Goal: Task Accomplishment & Management: Complete application form

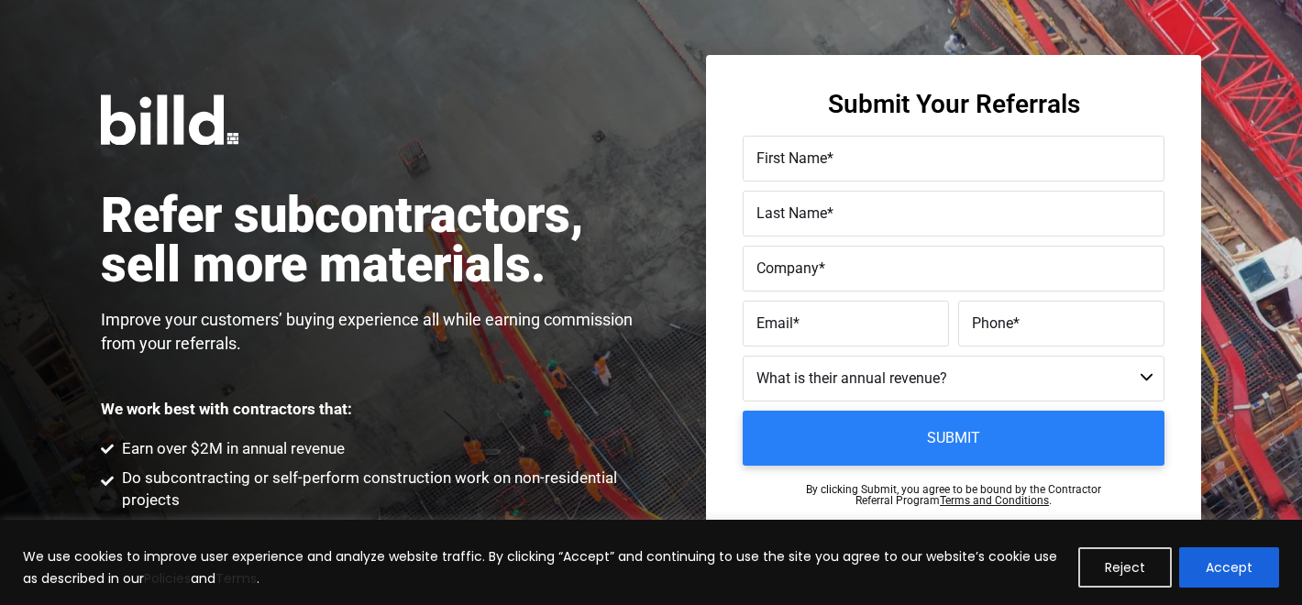
click at [870, 262] on label "Company *" at bounding box center [953, 269] width 394 height 27
click at [870, 262] on input "Company *" at bounding box center [954, 269] width 422 height 46
paste input "Alpha Omega Concrete Cutting"
type input "Alpha Omega Concrete Cutting"
click at [843, 159] on label "First Name *" at bounding box center [953, 159] width 394 height 27
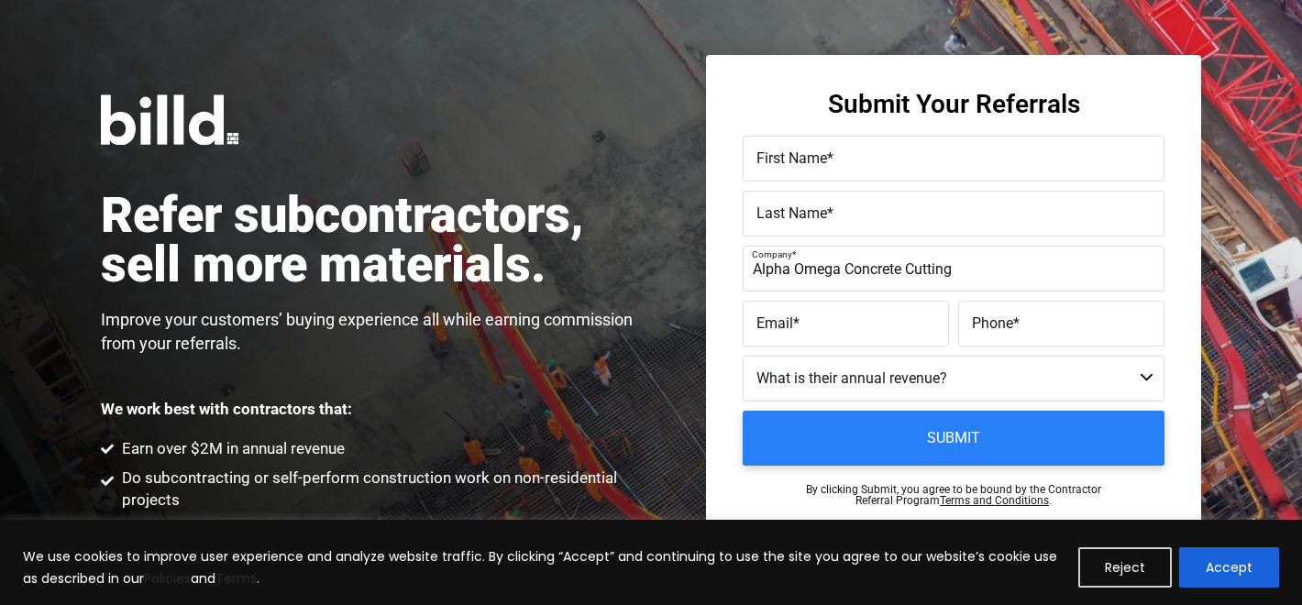
click at [843, 159] on input "First Name *" at bounding box center [954, 159] width 422 height 46
type input "[PERSON_NAME]"
click at [838, 202] on label "Last Name *" at bounding box center [953, 214] width 394 height 27
click at [838, 202] on input "Last Name *" at bounding box center [954, 214] width 422 height 46
type input "[PERSON_NAME]"
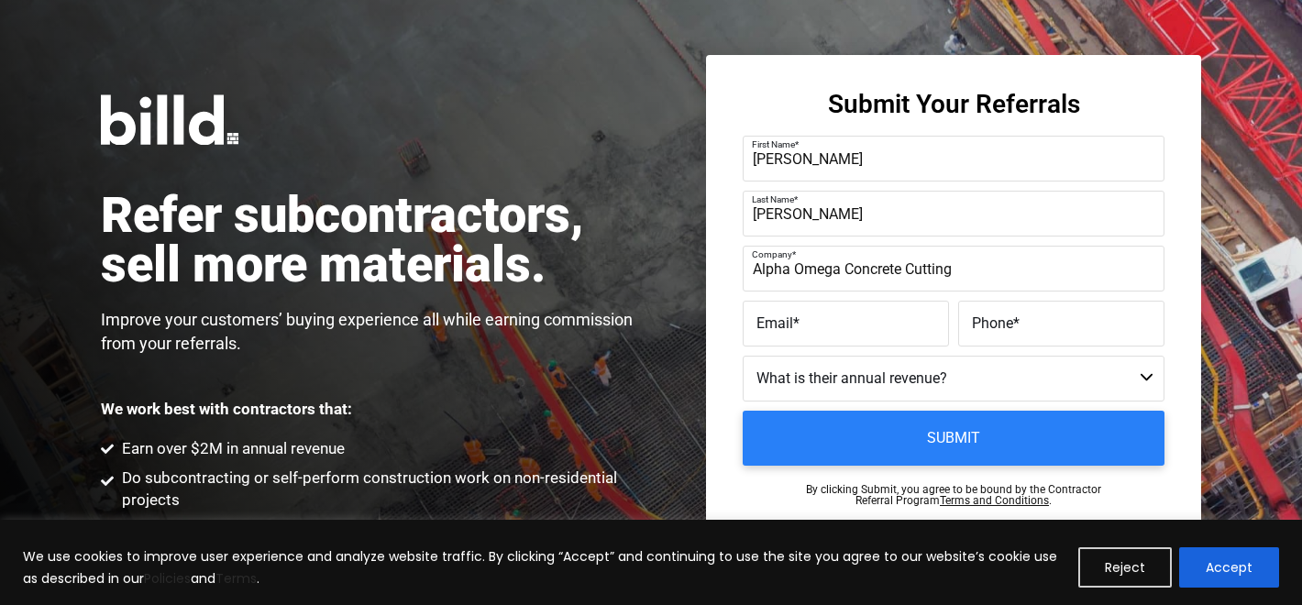
click at [863, 313] on label "Email *" at bounding box center [845, 324] width 179 height 27
click at [863, 313] on input "Email *" at bounding box center [846, 324] width 206 height 46
paste input "yd@alphaomegaconcretecutting"
type input "yd@alphaomegaconcretecutting.com"
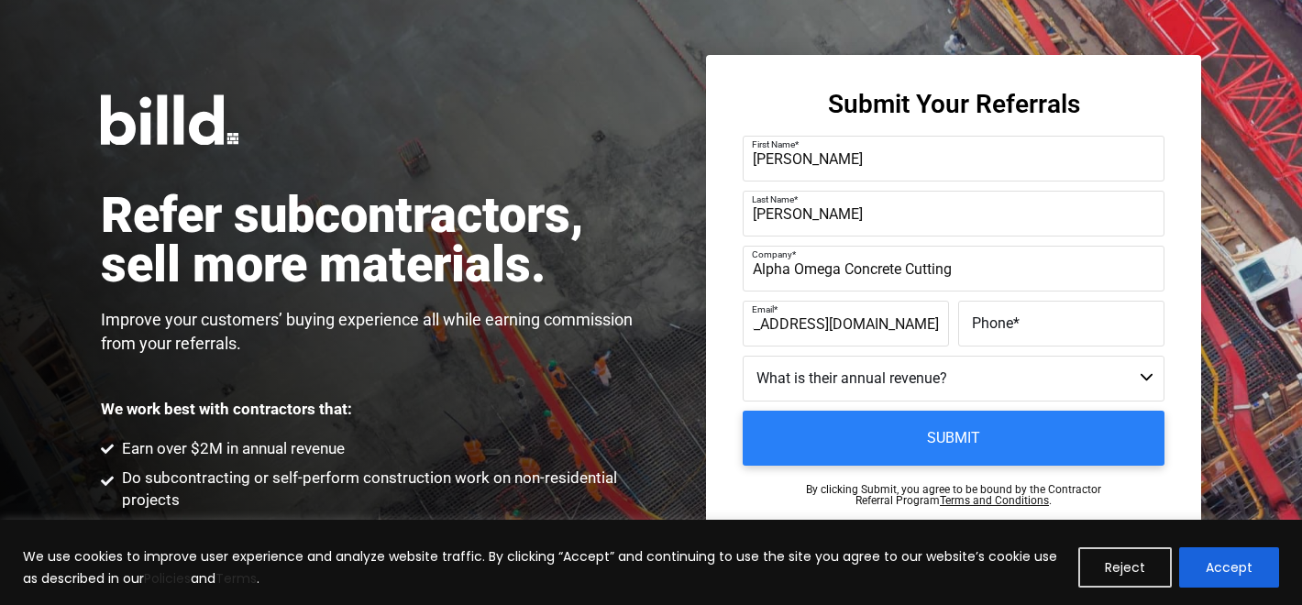
scroll to position [0, 0]
click at [990, 320] on span "Phone" at bounding box center [992, 322] width 41 height 17
click at [990, 320] on input "Phone *" at bounding box center [1061, 324] width 206 height 46
paste input "(770) 508-9794"
type input "(770) 508-9794"
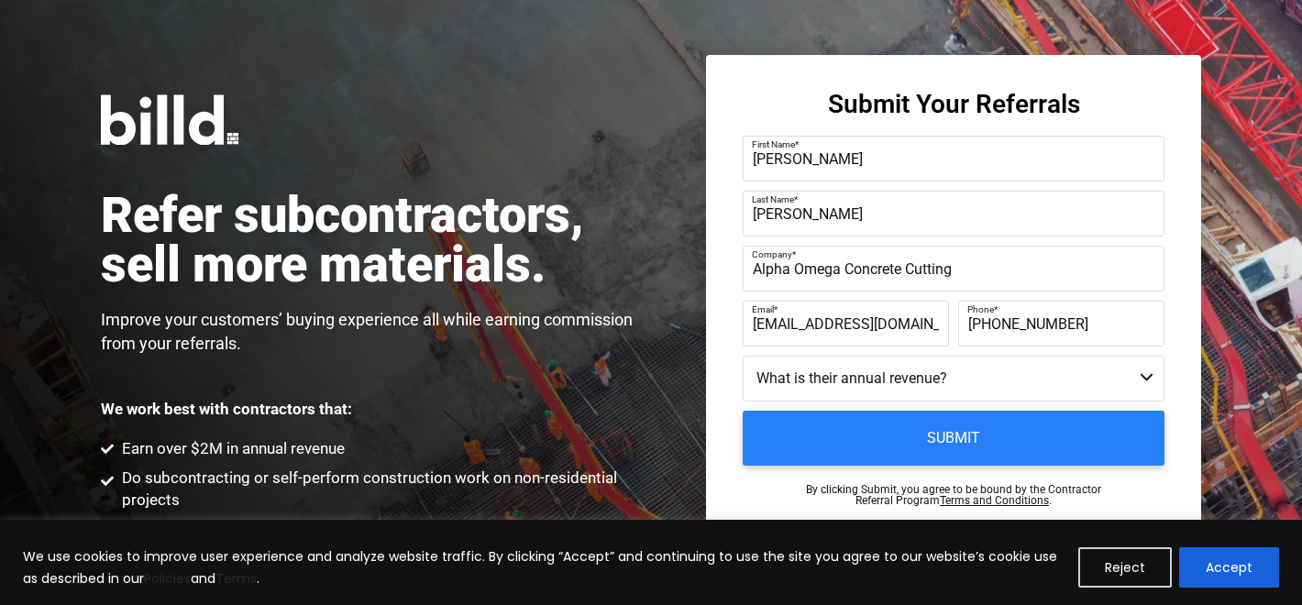
click at [947, 391] on select "Less than $1M $1M - $2M $2M - $4M $4M - $8M $8M - $25M $25M - $40M $40M +" at bounding box center [954, 379] width 422 height 46
click at [743, 356] on select "Less than $1M $1M - $2M $2M - $4M $4M - $8M $8M - $25M $25M - $40M $40M +" at bounding box center [954, 379] width 422 height 46
click at [942, 384] on select "Less than $1M $1M - $2M $2M - $4M $4M - $8M $8M - $25M $25M - $40M $40M +" at bounding box center [954, 379] width 422 height 46
select select "$4M - $8M"
click at [743, 356] on select "Less than $1M $1M - $2M $2M - $4M $4M - $8M $8M - $25M $25M - $40M $40M +" at bounding box center [954, 379] width 422 height 46
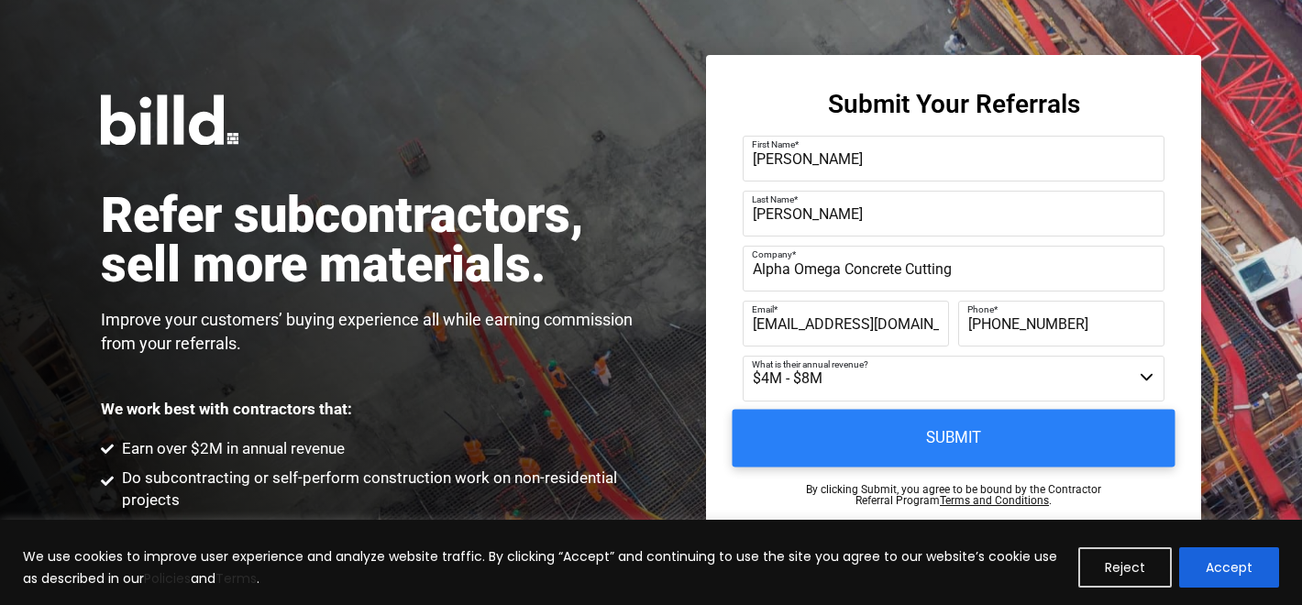
click at [924, 426] on input "Submit" at bounding box center [954, 439] width 443 height 58
